Goal: Task Accomplishment & Management: Manage account settings

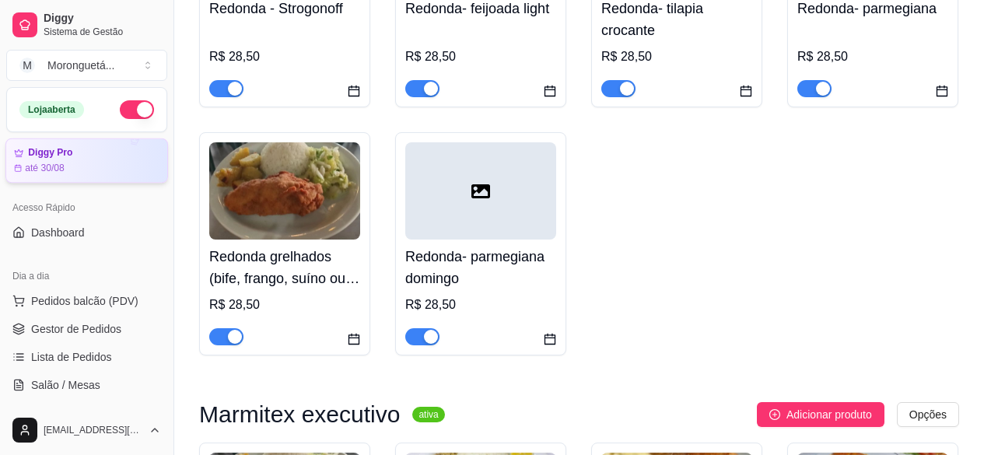
scroll to position [311, 0]
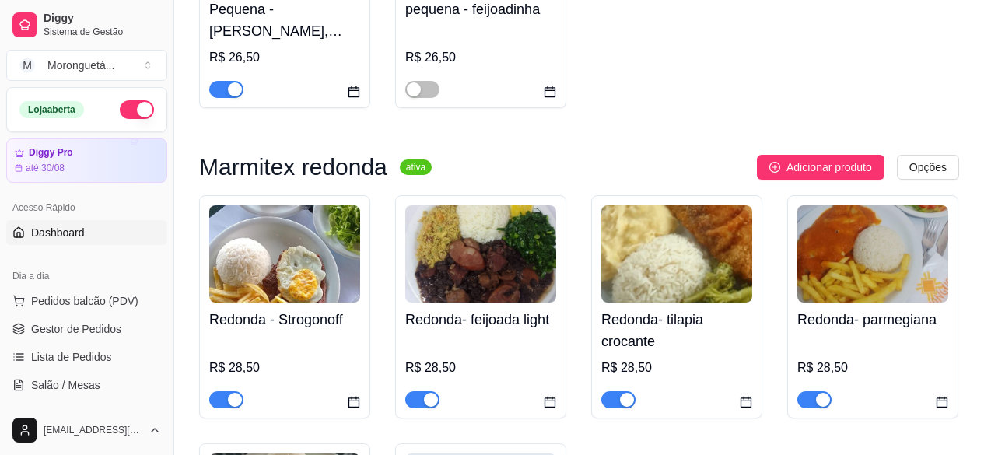
click at [46, 239] on span "Dashboard" at bounding box center [58, 233] width 54 height 16
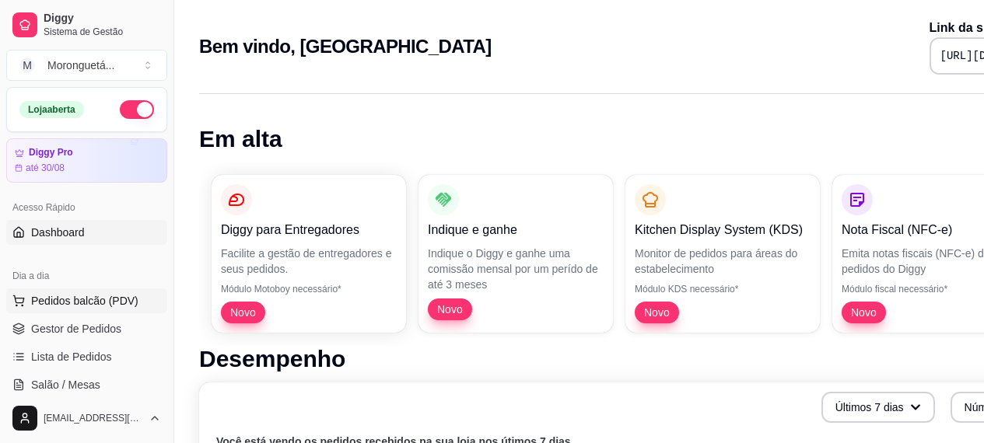
click at [74, 300] on span "Pedidos balcão (PDV)" at bounding box center [84, 301] width 107 height 16
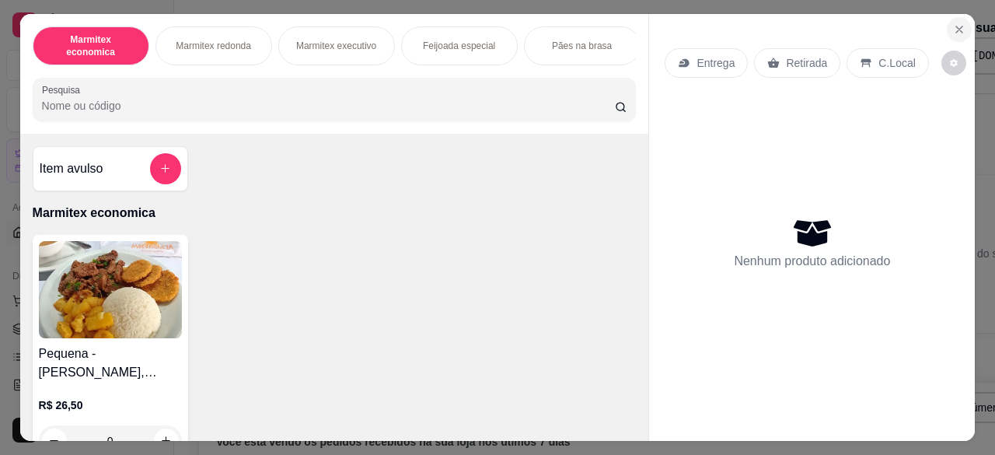
click at [952, 31] on button "Close" at bounding box center [959, 29] width 25 height 25
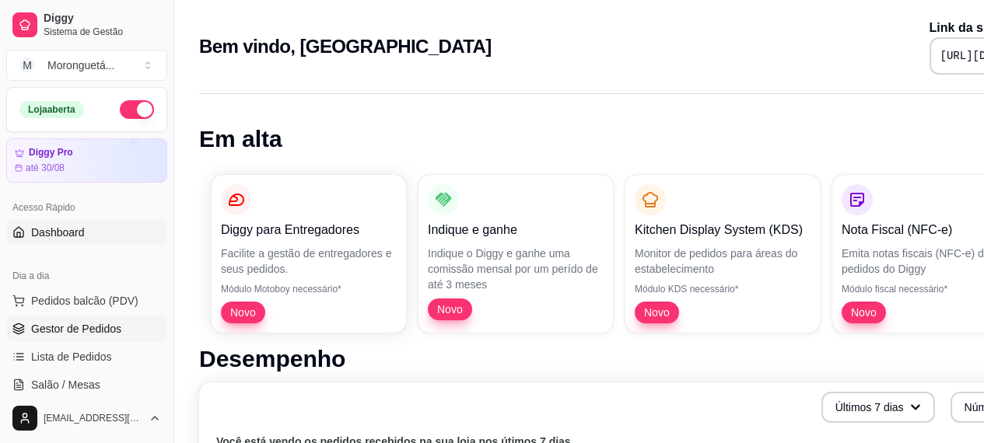
click at [95, 334] on span "Gestor de Pedidos" at bounding box center [76, 329] width 90 height 16
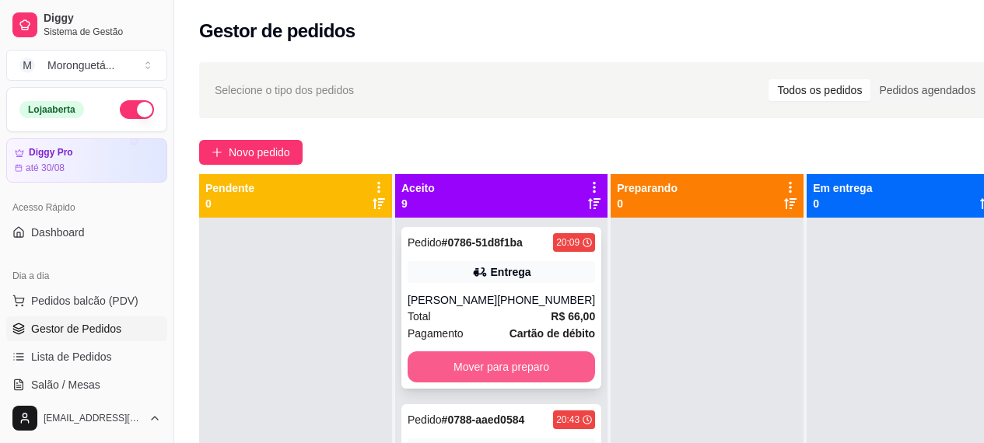
click at [513, 361] on button "Mover para preparo" at bounding box center [500, 366] width 187 height 31
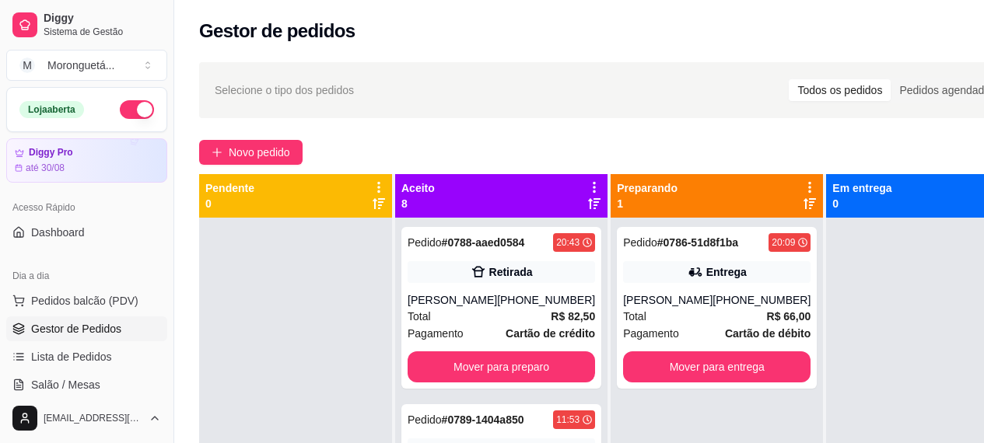
click at [513, 361] on div "Pedido # 0788-aaed0584 20:43 Retirada [PERSON_NAME] [PHONE_NUMBER] Total R$ 82,…" at bounding box center [501, 308] width 200 height 162
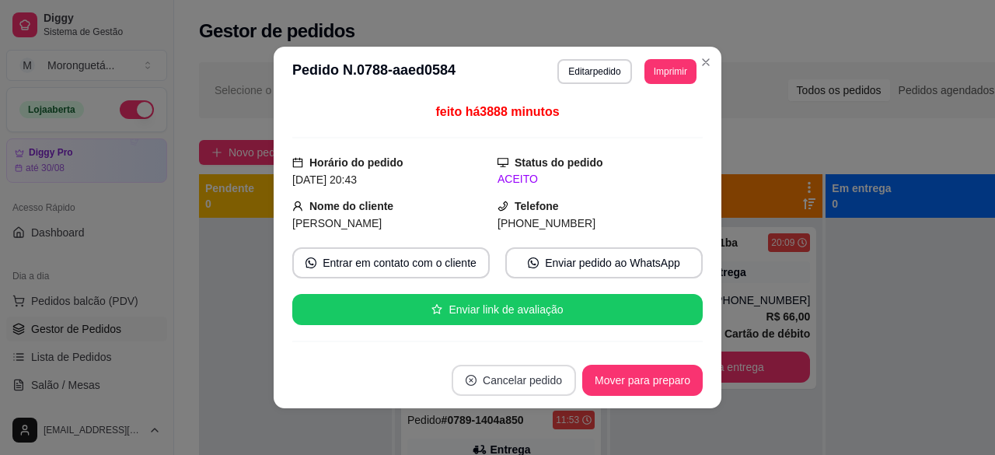
click at [510, 370] on button "Cancelar pedido" at bounding box center [514, 380] width 124 height 31
click at [452, 330] on button "não" at bounding box center [481, 341] width 58 height 29
click at [652, 384] on button "Mover para preparo" at bounding box center [642, 380] width 121 height 31
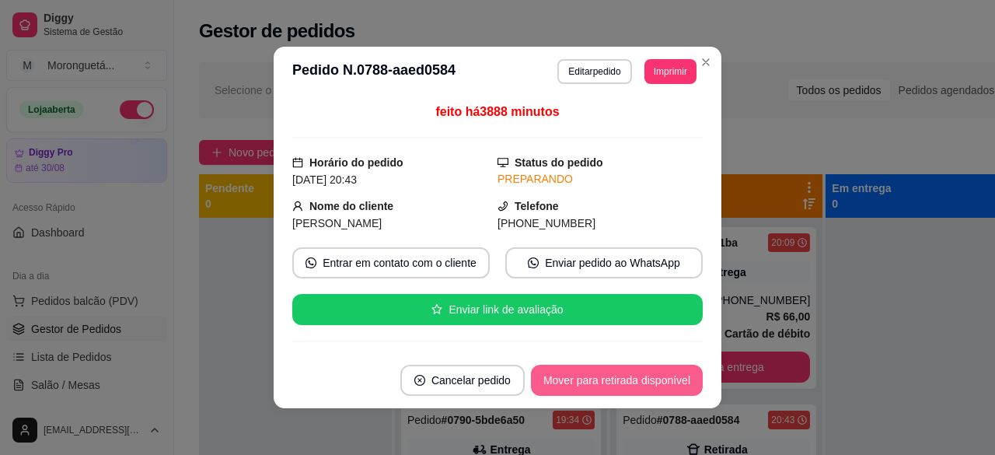
click at [679, 358] on footer "Cancelar pedido Mover para retirada disponível" at bounding box center [498, 380] width 448 height 56
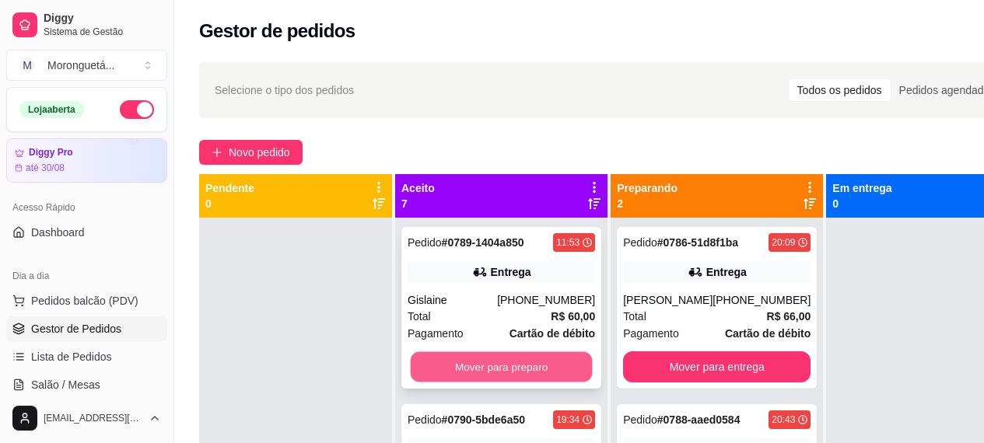
click at [496, 375] on button "Mover para preparo" at bounding box center [502, 367] width 182 height 30
click at [485, 383] on button "Mover para preparo" at bounding box center [500, 366] width 187 height 31
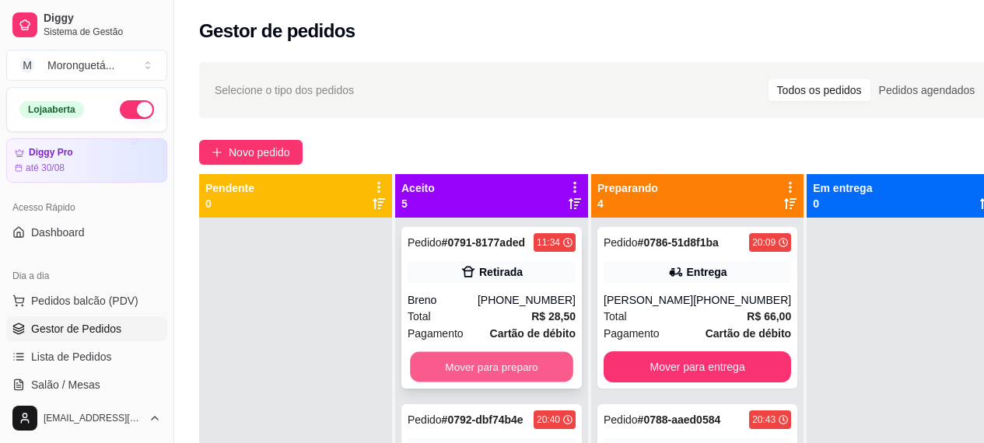
click at [485, 383] on button "Mover para preparo" at bounding box center [491, 367] width 163 height 30
click at [485, 380] on button "Mover para preparo" at bounding box center [491, 367] width 163 height 30
click at [484, 373] on button "Mover para preparo" at bounding box center [491, 366] width 168 height 31
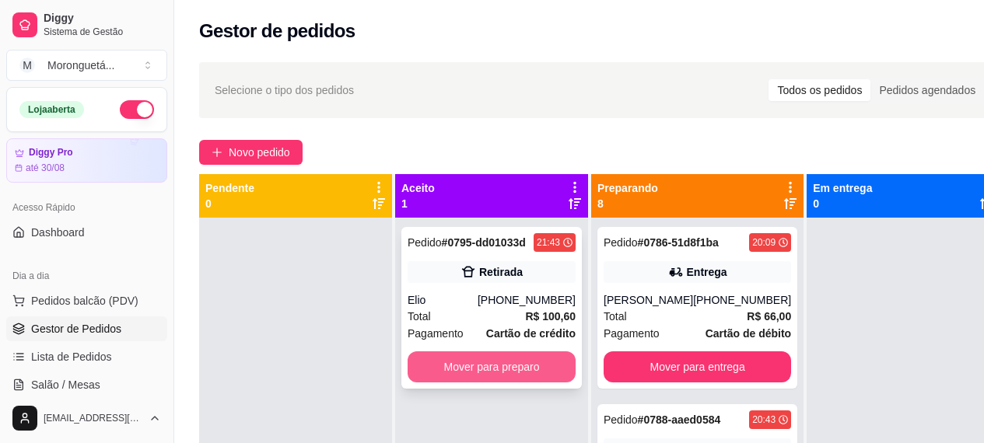
click at [487, 366] on button "Mover para preparo" at bounding box center [491, 366] width 168 height 31
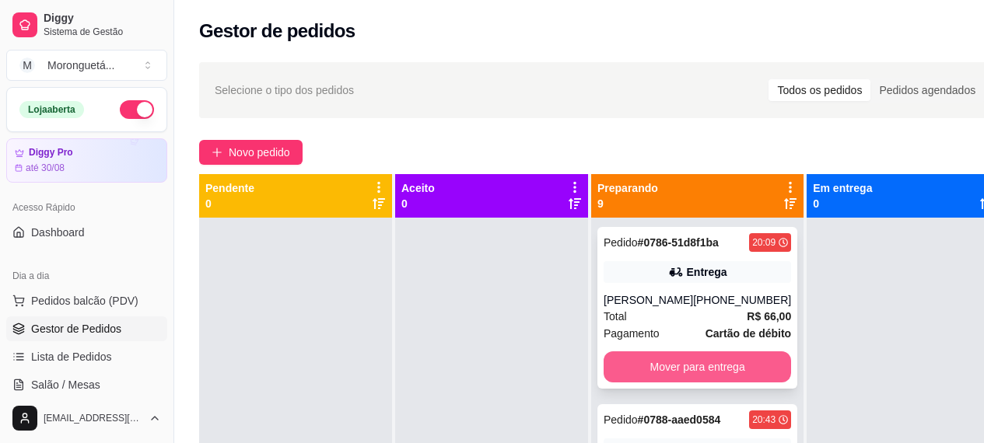
click at [732, 364] on button "Mover para entrega" at bounding box center [696, 366] width 187 height 31
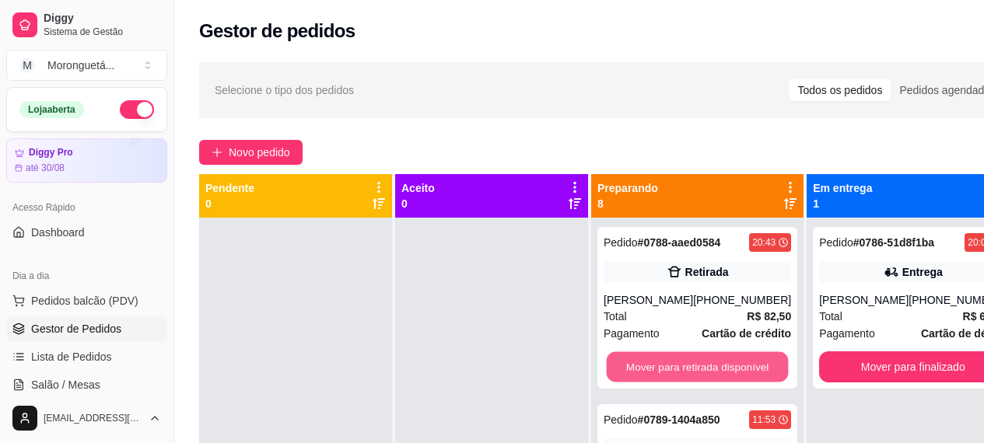
click at [732, 364] on button "Mover para retirada disponível" at bounding box center [697, 367] width 182 height 30
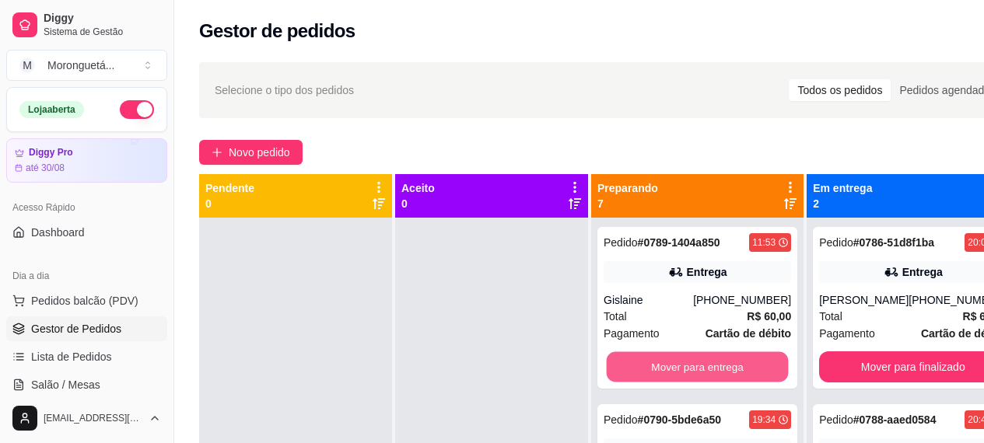
click at [732, 364] on button "Mover para entrega" at bounding box center [697, 367] width 182 height 30
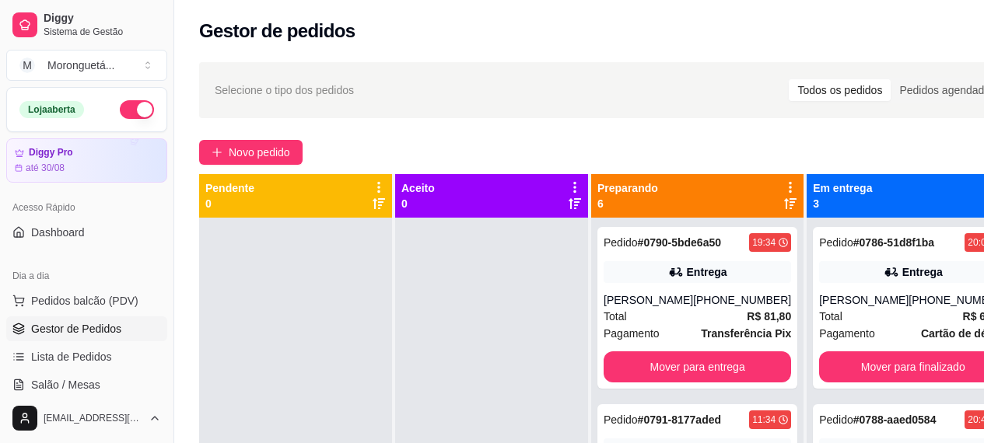
click at [732, 364] on div "Pedido # 0790-5bde6a50 19:34 Entrega [PERSON_NAME] [PHONE_NUMBER] Total R$ 81,8…" at bounding box center [697, 308] width 200 height 162
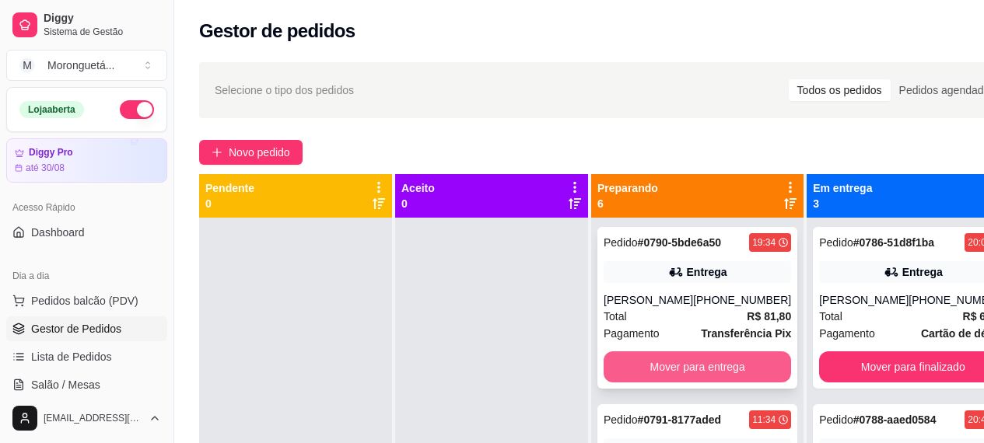
click at [725, 373] on button "Mover para entrega" at bounding box center [696, 366] width 187 height 31
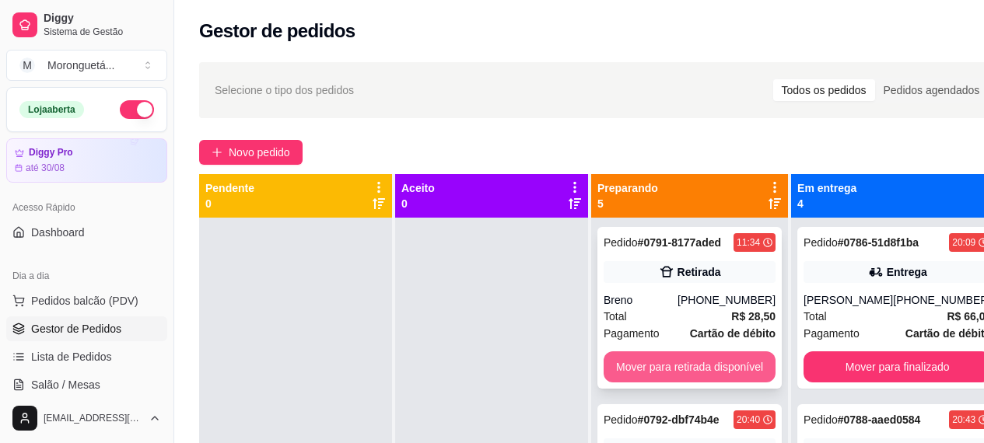
click at [712, 360] on button "Mover para retirada disponível" at bounding box center [689, 366] width 172 height 31
click at [708, 376] on button "Mover para retirada disponível" at bounding box center [689, 366] width 172 height 31
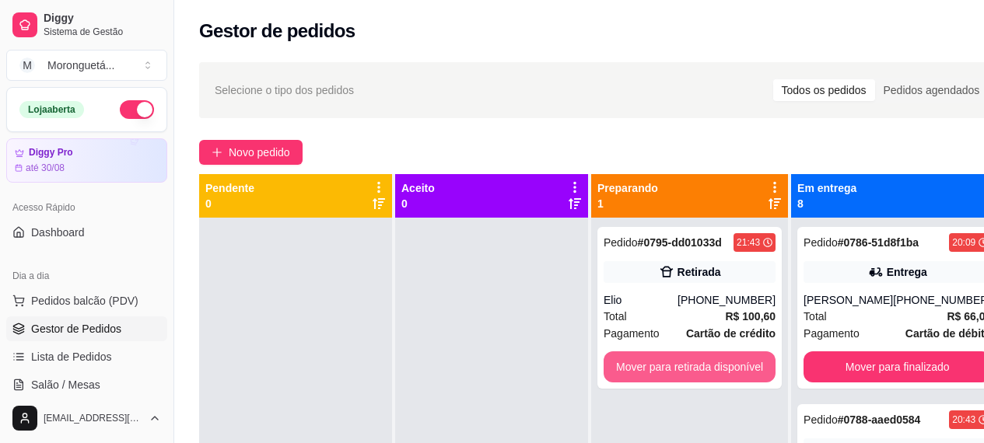
click at [708, 376] on button "Mover para retirada disponível" at bounding box center [689, 366] width 172 height 31
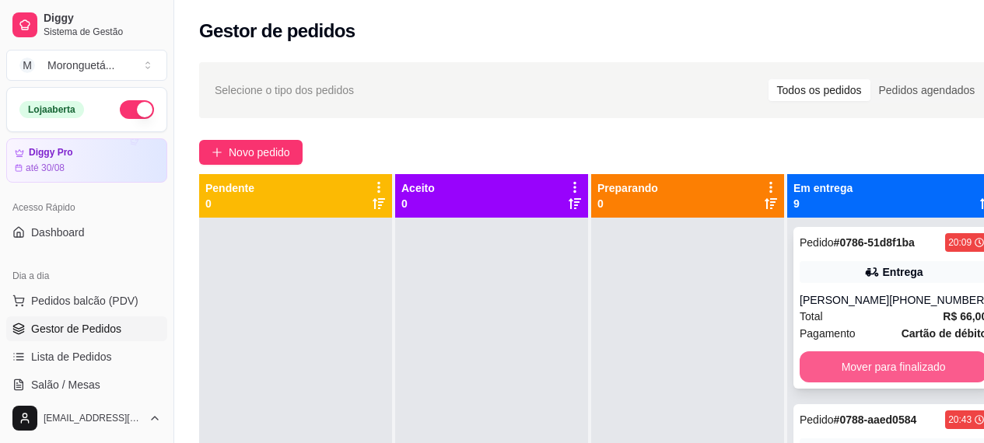
click at [828, 362] on button "Mover para finalizado" at bounding box center [892, 366] width 187 height 31
click at [835, 379] on button "Mover para finalizado" at bounding box center [893, 367] width 182 height 30
click at [838, 383] on button "Mover para finalizado" at bounding box center [893, 367] width 182 height 30
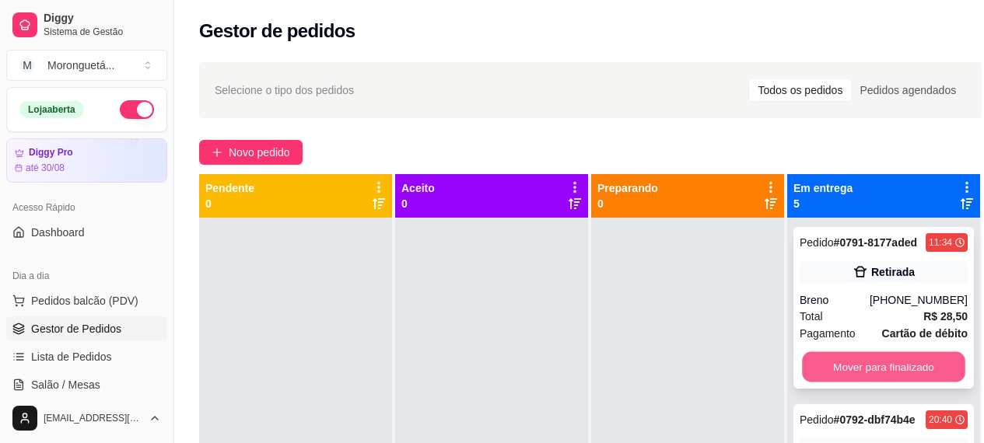
click at [835, 383] on button "Mover para finalizado" at bounding box center [883, 367] width 163 height 30
click at [835, 383] on button "Mover para finalizado" at bounding box center [883, 366] width 168 height 31
click at [833, 379] on button "Mover para finalizado" at bounding box center [883, 366] width 168 height 31
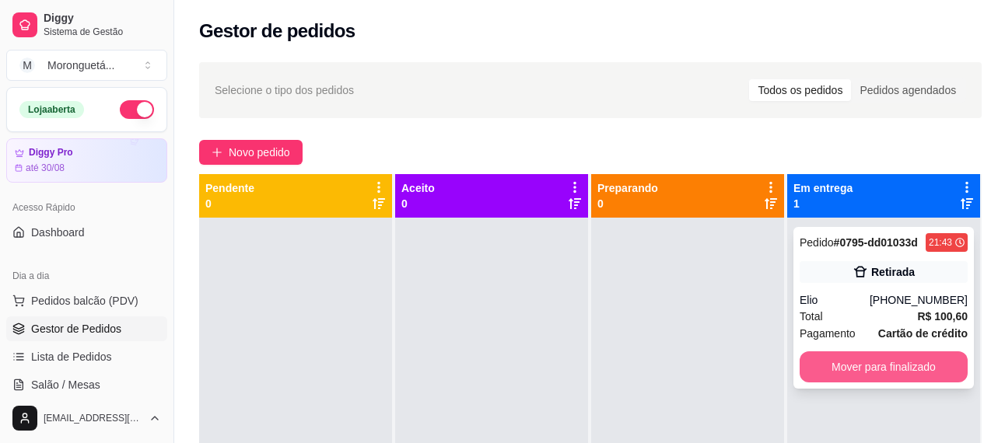
click at [832, 372] on button "Mover para finalizado" at bounding box center [883, 366] width 168 height 31
